Goal: Information Seeking & Learning: Learn about a topic

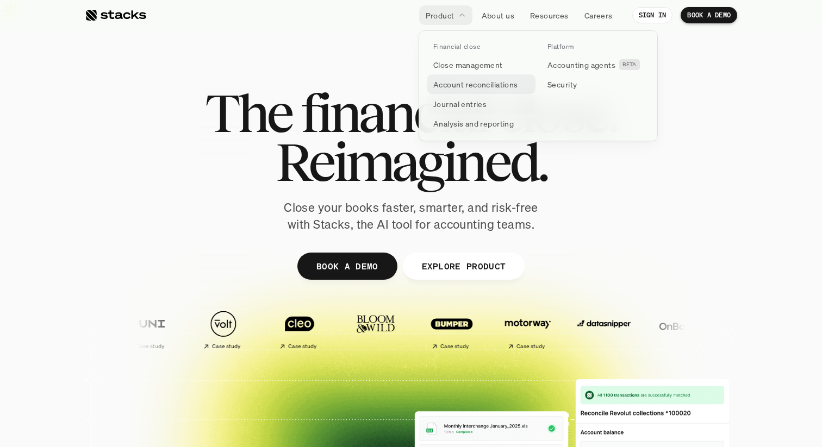
click at [456, 89] on p "Account reconciliations" at bounding box center [475, 84] width 85 height 11
